Goal: Task Accomplishment & Management: Check status

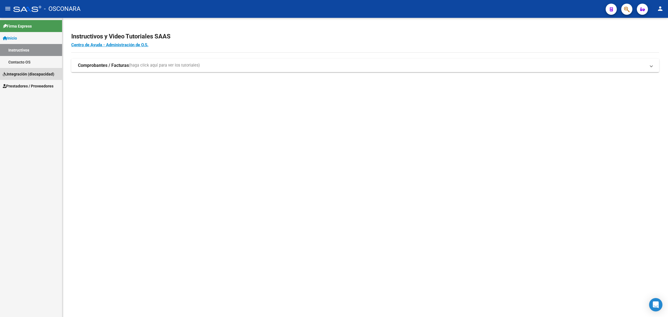
click at [26, 72] on span "Integración (discapacidad)" at bounding box center [28, 74] width 51 height 6
click at [20, 85] on span "Prestadores / Proveedores" at bounding box center [28, 86] width 51 height 6
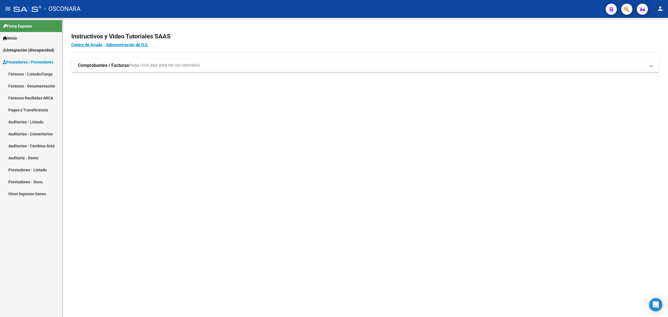
click at [31, 84] on link "Facturas - Documentación" at bounding box center [31, 86] width 62 height 12
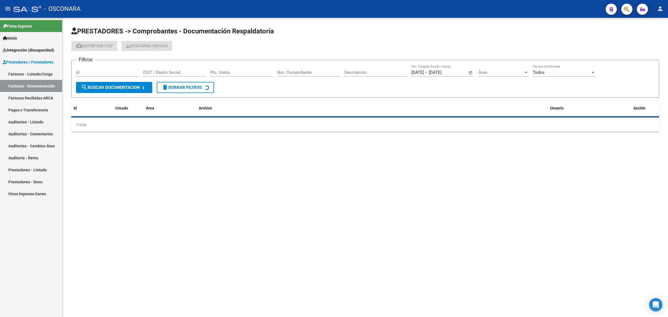
click at [33, 74] on link "Facturas - Listado/Carga" at bounding box center [31, 74] width 62 height 12
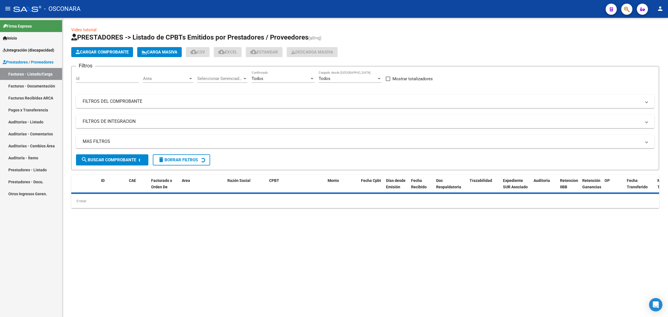
click at [261, 99] on mat-panel-title "FILTROS DEL COMPROBANTE" at bounding box center [362, 101] width 558 height 6
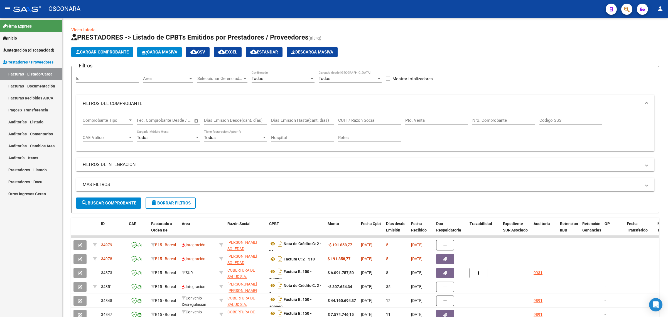
click at [351, 120] on input "CUIT / Razón Social" at bounding box center [369, 120] width 63 height 5
paste input "27321927993"
type input "27321927993"
click at [132, 201] on span "search Buscar Comprobante" at bounding box center [108, 202] width 55 height 5
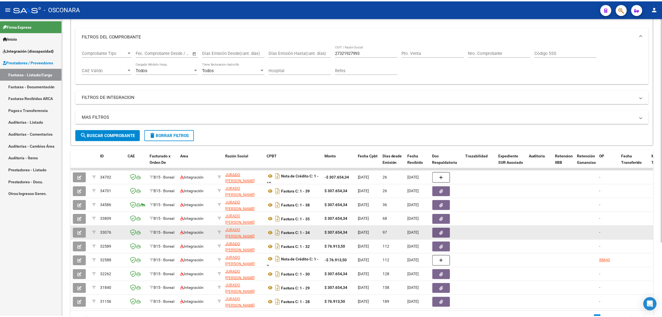
scroll to position [70, 0]
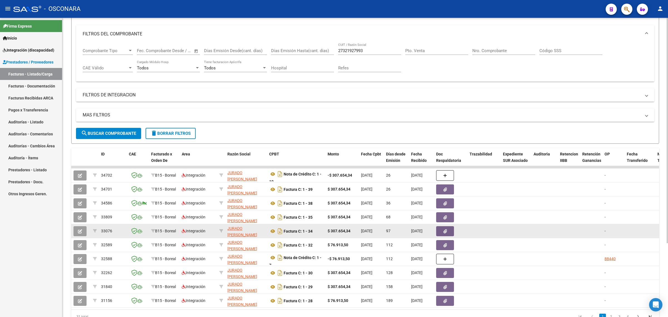
click at [79, 231] on icon "button" at bounding box center [80, 231] width 4 height 4
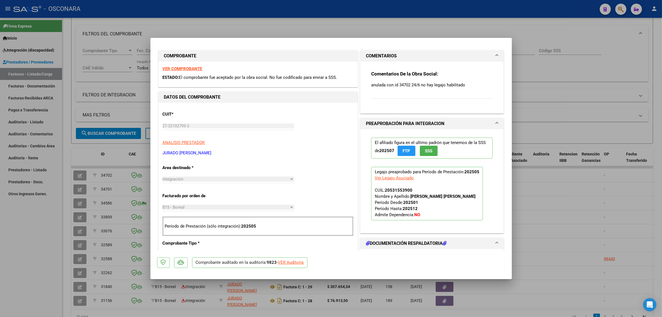
scroll to position [0, 0]
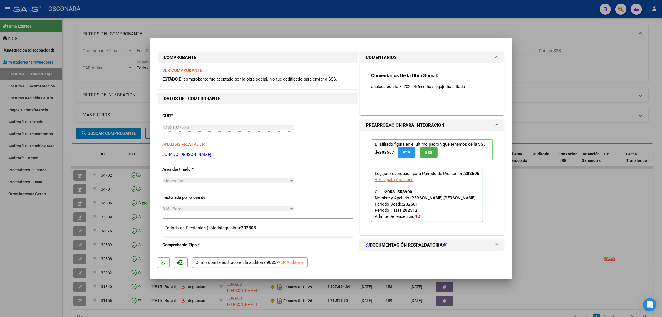
click at [294, 261] on div "VER Auditoría" at bounding box center [291, 262] width 26 height 6
type input "$ 0,00"
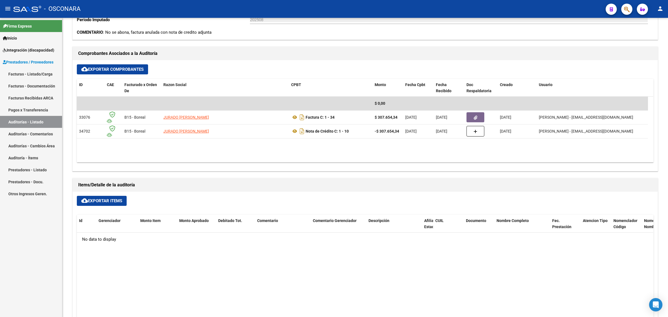
scroll to position [243, 0]
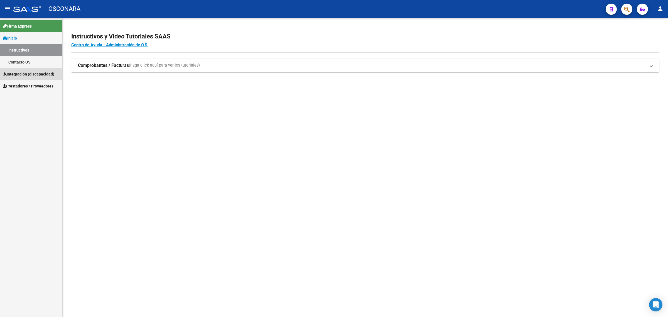
click at [35, 72] on span "Integración (discapacidad)" at bounding box center [28, 74] width 51 height 6
click at [19, 83] on span "Prestadores / Proveedores" at bounding box center [28, 86] width 51 height 6
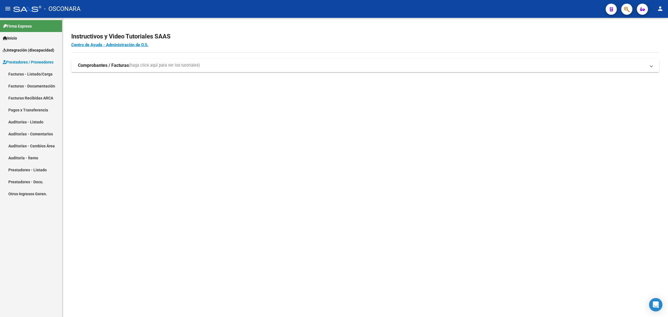
click at [39, 73] on link "Facturas - Listado/Carga" at bounding box center [31, 74] width 62 height 12
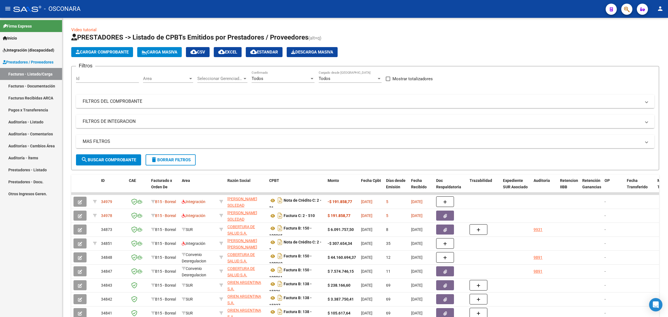
click at [38, 88] on link "Facturas - Documentación" at bounding box center [31, 86] width 62 height 12
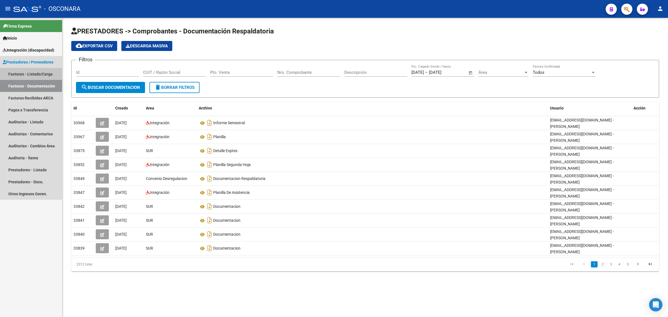
click at [29, 74] on link "Facturas - Listado/Carga" at bounding box center [31, 74] width 62 height 12
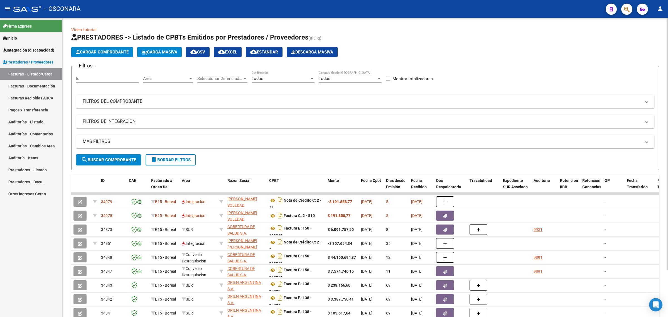
click at [146, 106] on mat-expansion-panel-header "FILTROS DEL COMPROBANTE" at bounding box center [365, 101] width 578 height 13
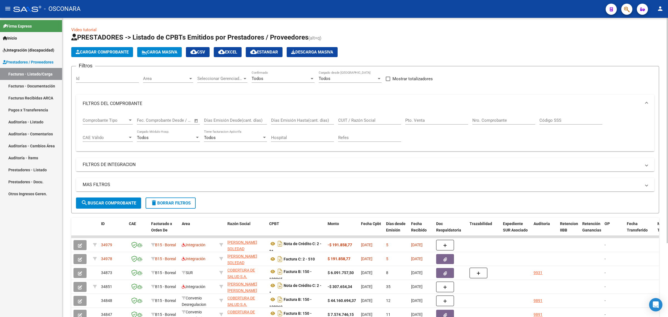
click at [348, 120] on input "CUIT / Razón Social" at bounding box center [369, 120] width 63 height 5
paste input "27321927993"
type input "27321927993"
click at [127, 200] on span "search Buscar Comprobante" at bounding box center [108, 202] width 55 height 5
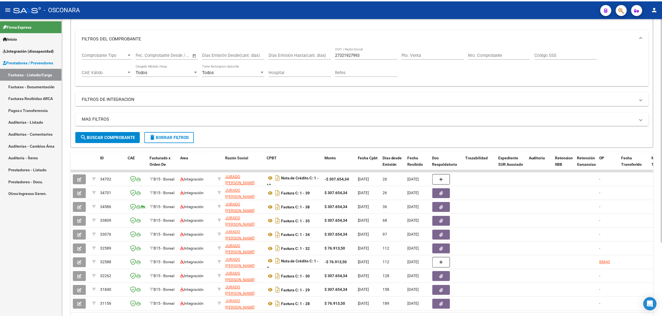
scroll to position [70, 0]
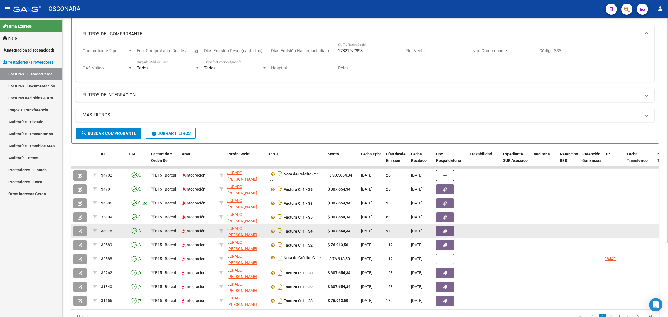
click at [77, 230] on button "button" at bounding box center [79, 231] width 13 height 10
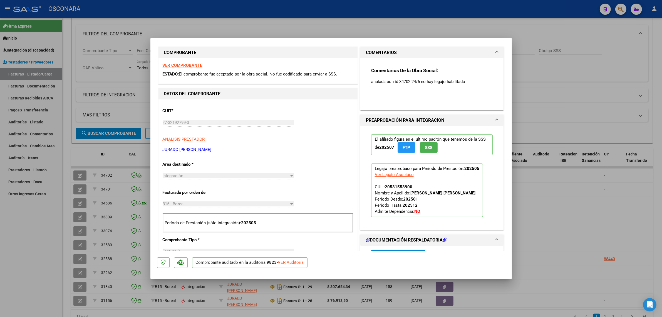
scroll to position [0, 0]
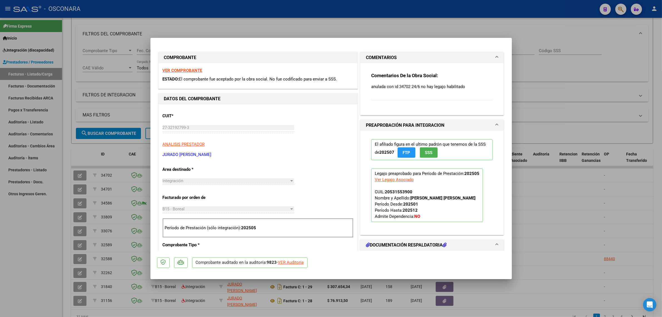
click at [108, 158] on div at bounding box center [331, 158] width 662 height 317
type input "$ 0,00"
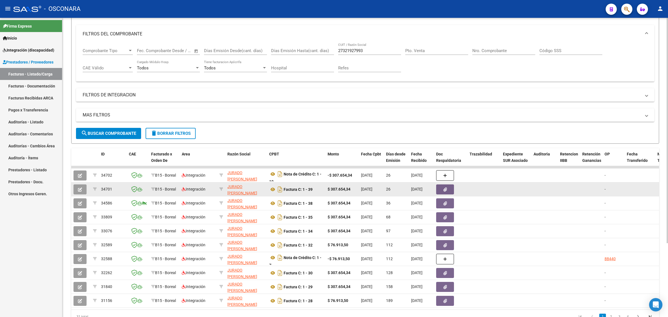
click at [82, 189] on button "button" at bounding box center [79, 189] width 13 height 10
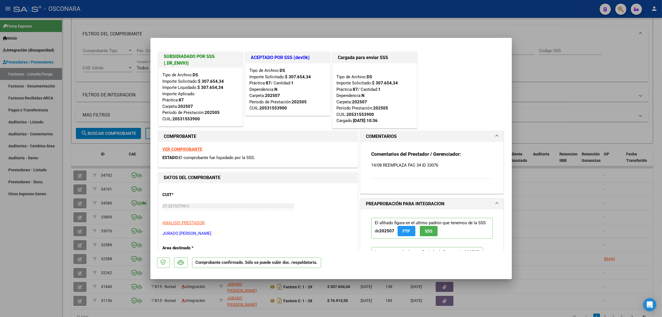
click at [125, 155] on div at bounding box center [331, 158] width 662 height 317
type input "$ 0,00"
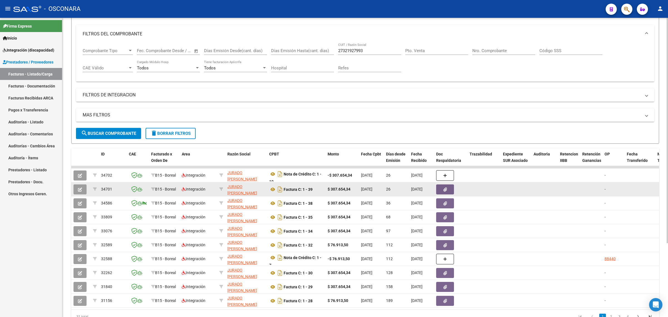
click at [78, 188] on icon "button" at bounding box center [80, 189] width 4 height 4
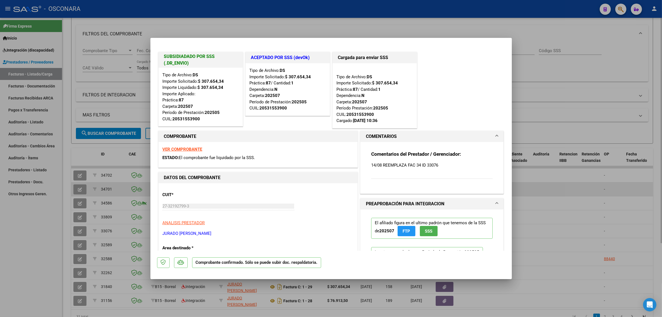
click at [101, 185] on div at bounding box center [331, 158] width 662 height 317
type input "$ 0,00"
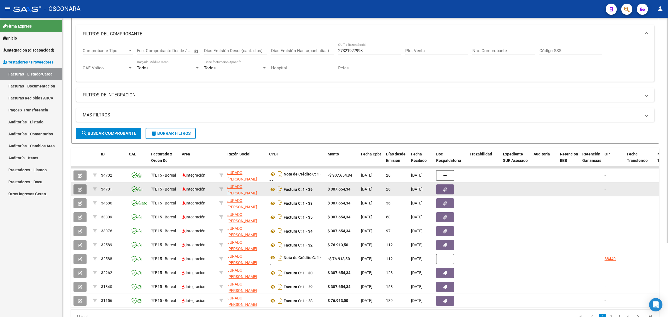
click at [80, 189] on icon "button" at bounding box center [80, 189] width 4 height 4
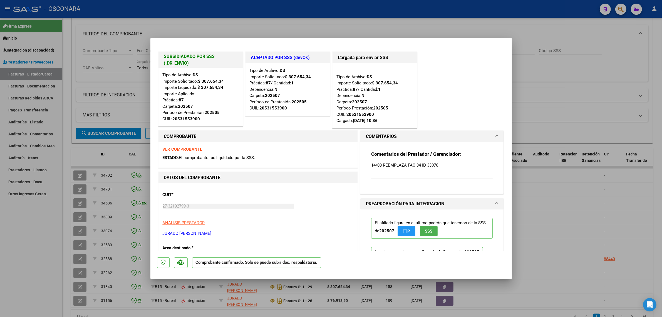
click at [529, 3] on div at bounding box center [331, 158] width 662 height 317
type input "$ 0,00"
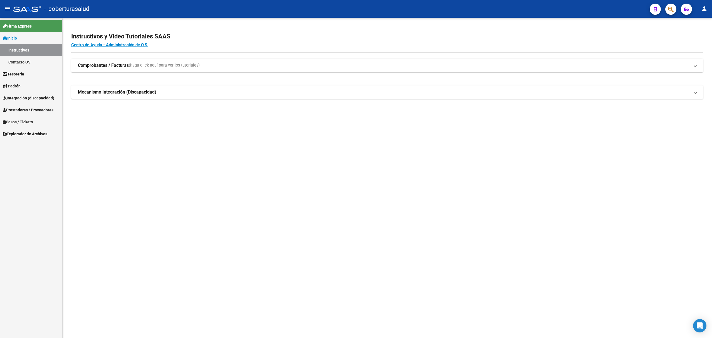
click at [24, 95] on span "Integración (discapacidad)" at bounding box center [28, 98] width 51 height 6
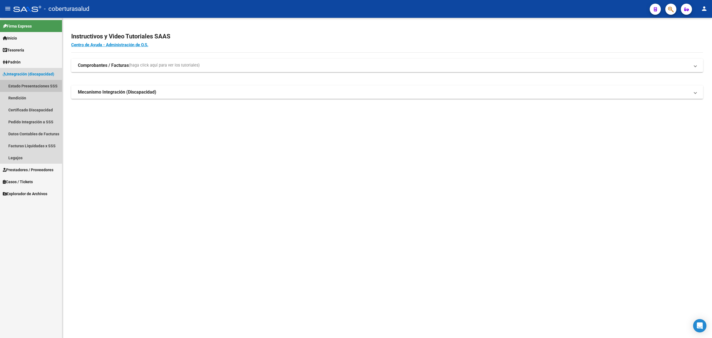
click at [32, 82] on link "Estado Presentaciones SSS" at bounding box center [31, 86] width 62 height 12
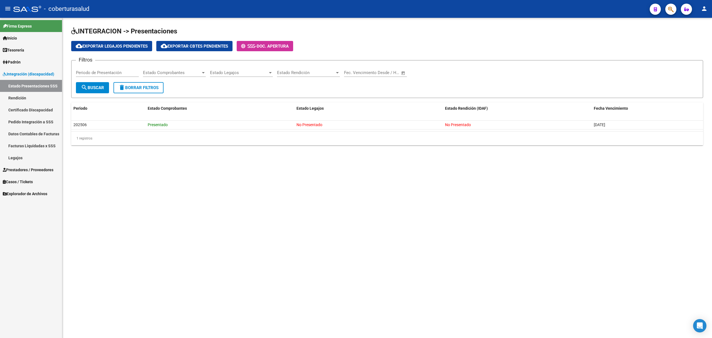
click at [26, 106] on link "Certificado Discapacidad" at bounding box center [31, 110] width 62 height 12
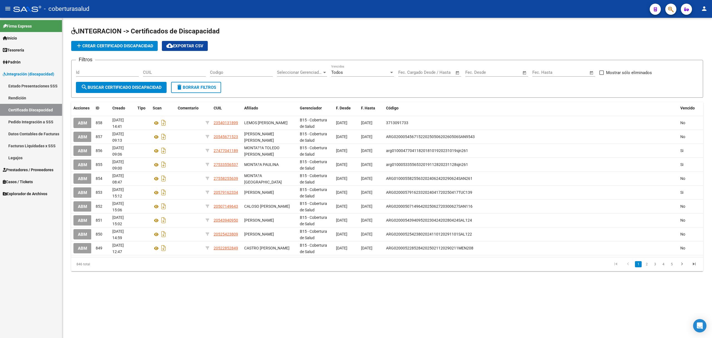
click at [26, 90] on link "Estado Presentaciones SSS" at bounding box center [31, 86] width 62 height 12
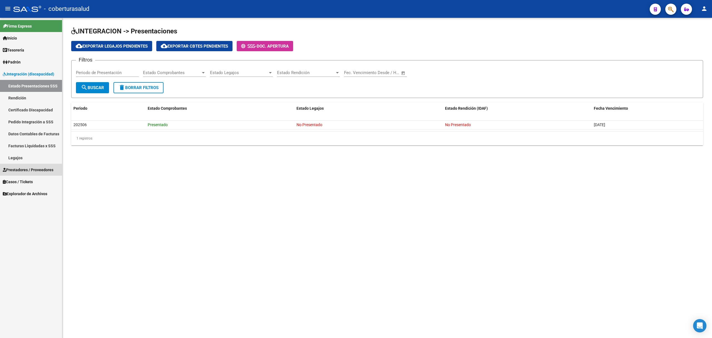
click at [28, 164] on link "Prestadores / Proveedores" at bounding box center [31, 170] width 62 height 12
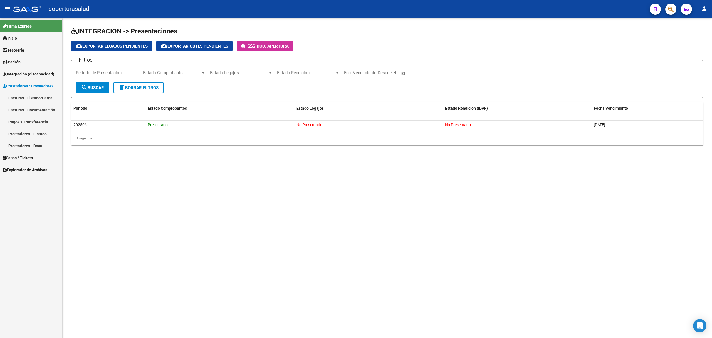
click at [35, 96] on link "Facturas - Listado/Carga" at bounding box center [31, 98] width 62 height 12
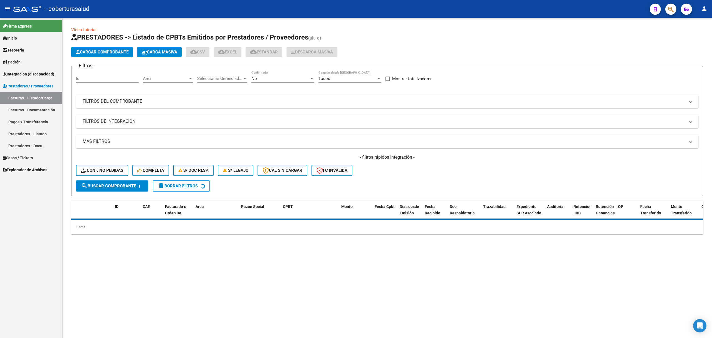
click at [150, 97] on mat-expansion-panel-header "FILTROS DEL COMPROBANTE" at bounding box center [387, 101] width 623 height 13
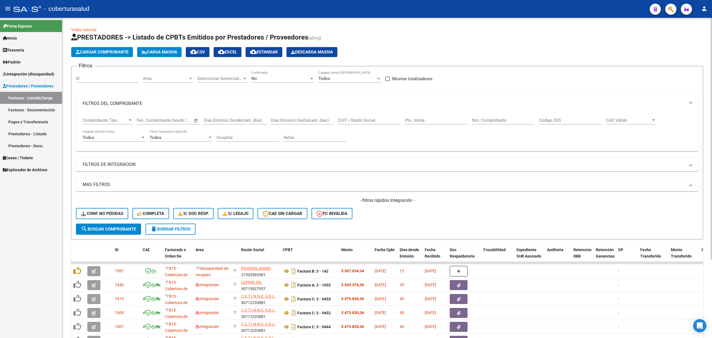
click at [349, 120] on input "CUIT / Razón Social" at bounding box center [369, 120] width 63 height 5
paste input "27384883910"
type input "27384883910"
click at [120, 221] on div "- filtros rápidos Integración - Conf. no pedidas Completa S/ Doc Resp. S/ legaj…" at bounding box center [387, 210] width 623 height 26
click at [122, 224] on button "search Buscar Comprobante" at bounding box center [108, 228] width 65 height 11
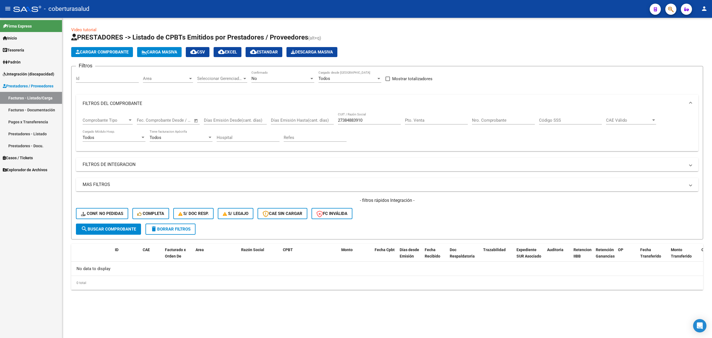
click at [271, 79] on div "No" at bounding box center [281, 78] width 58 height 5
click at [262, 53] on span "Todos" at bounding box center [283, 53] width 63 height 13
click at [129, 224] on button "search Buscar Comprobante" at bounding box center [108, 228] width 65 height 11
